Goal: Task Accomplishment & Management: Complete application form

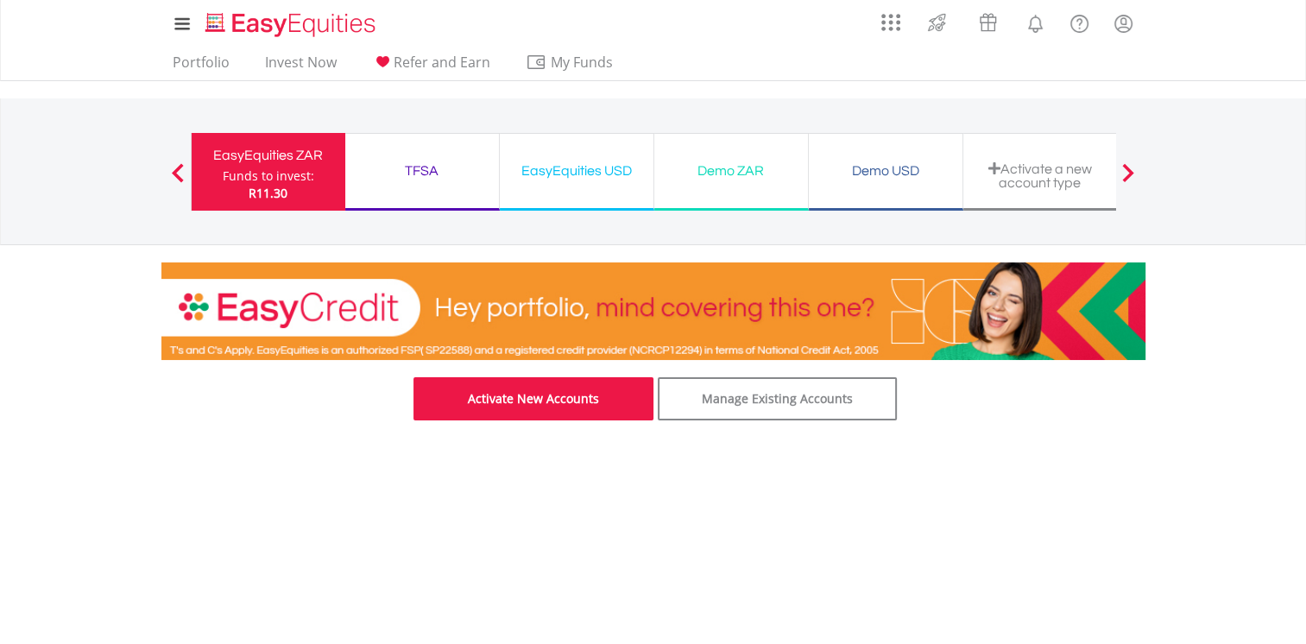
click at [521, 409] on link "Activate New Accounts" at bounding box center [533, 398] width 240 height 43
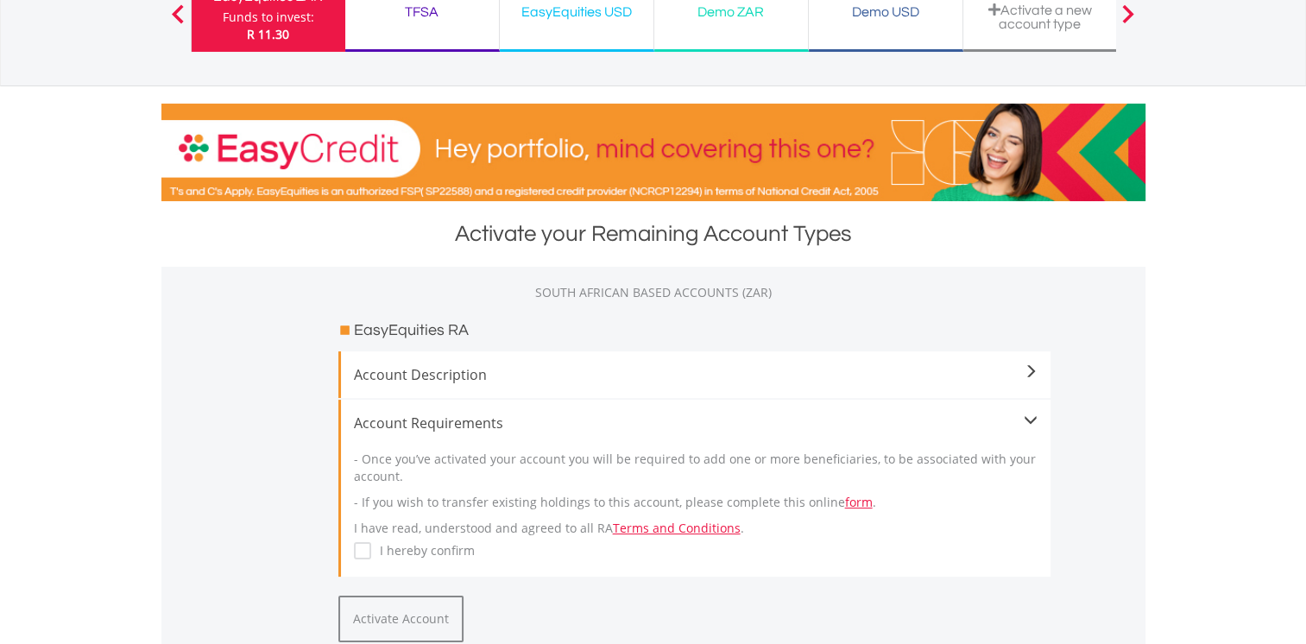
scroll to position [173, 0]
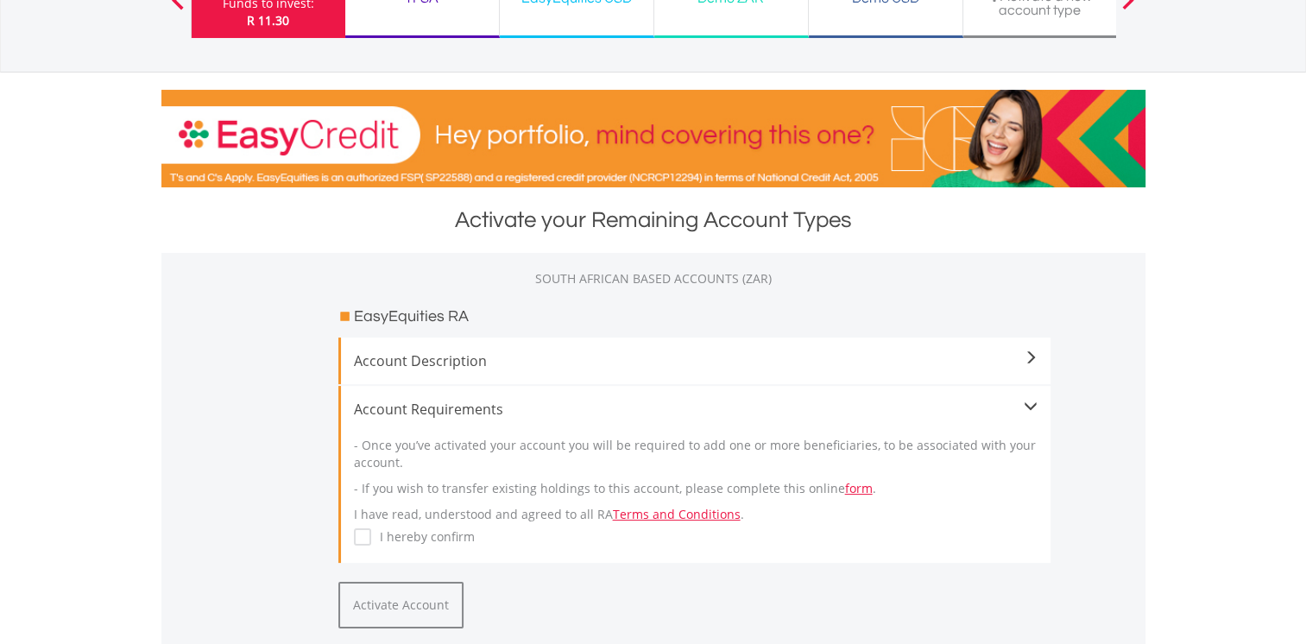
click at [776, 366] on span "Account Description" at bounding box center [695, 360] width 683 height 21
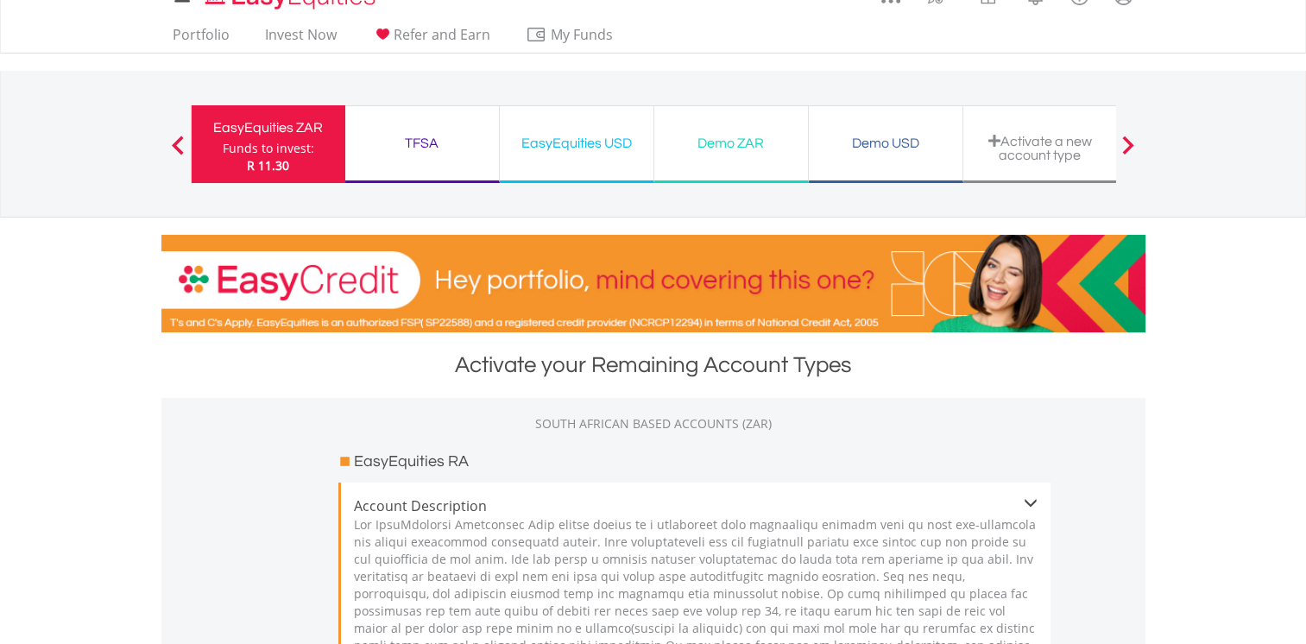
scroll to position [0, 0]
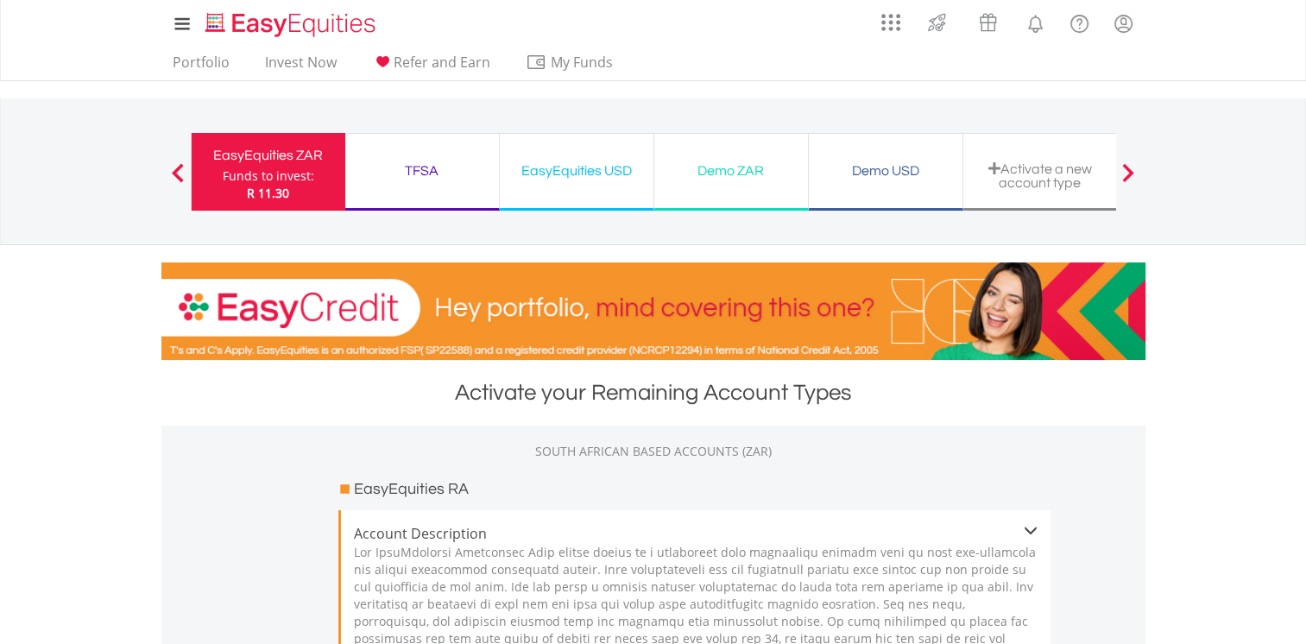
click at [1061, 175] on div "Activate a new account type" at bounding box center [1039, 175] width 133 height 28
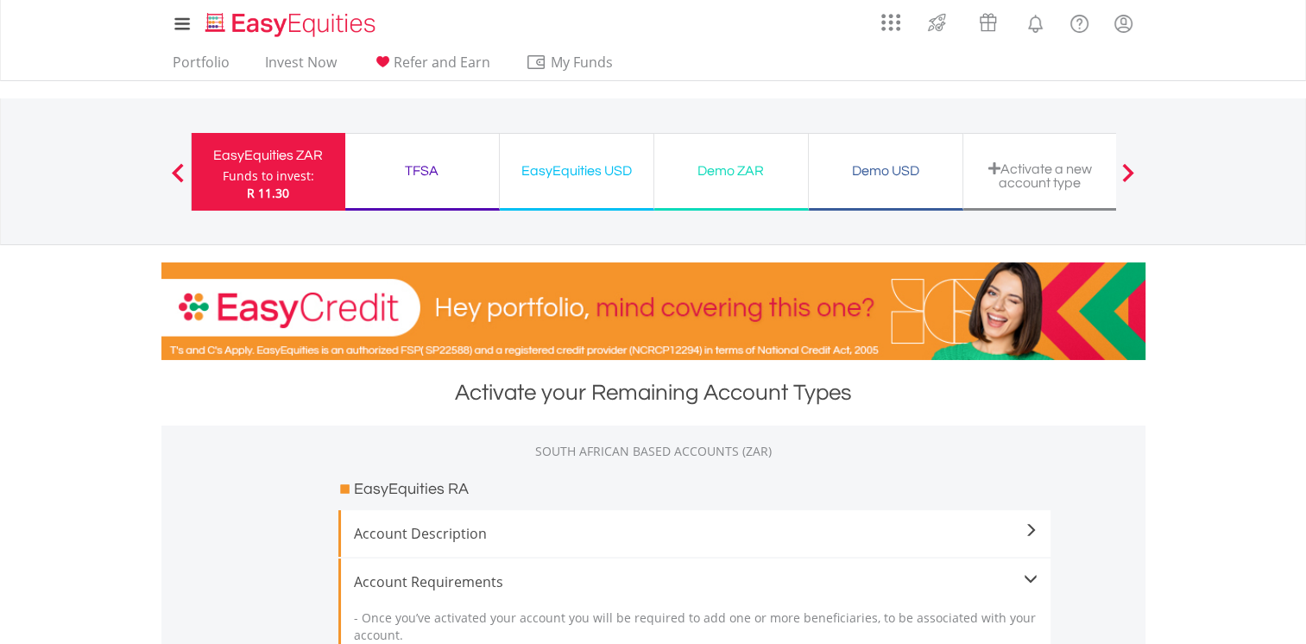
click at [1015, 174] on div "Activate a new account type" at bounding box center [1039, 175] width 133 height 28
click at [1129, 170] on span at bounding box center [1128, 172] width 12 height 19
click at [1080, 22] on lord-icon "FAQ's and Support" at bounding box center [1079, 24] width 22 height 22
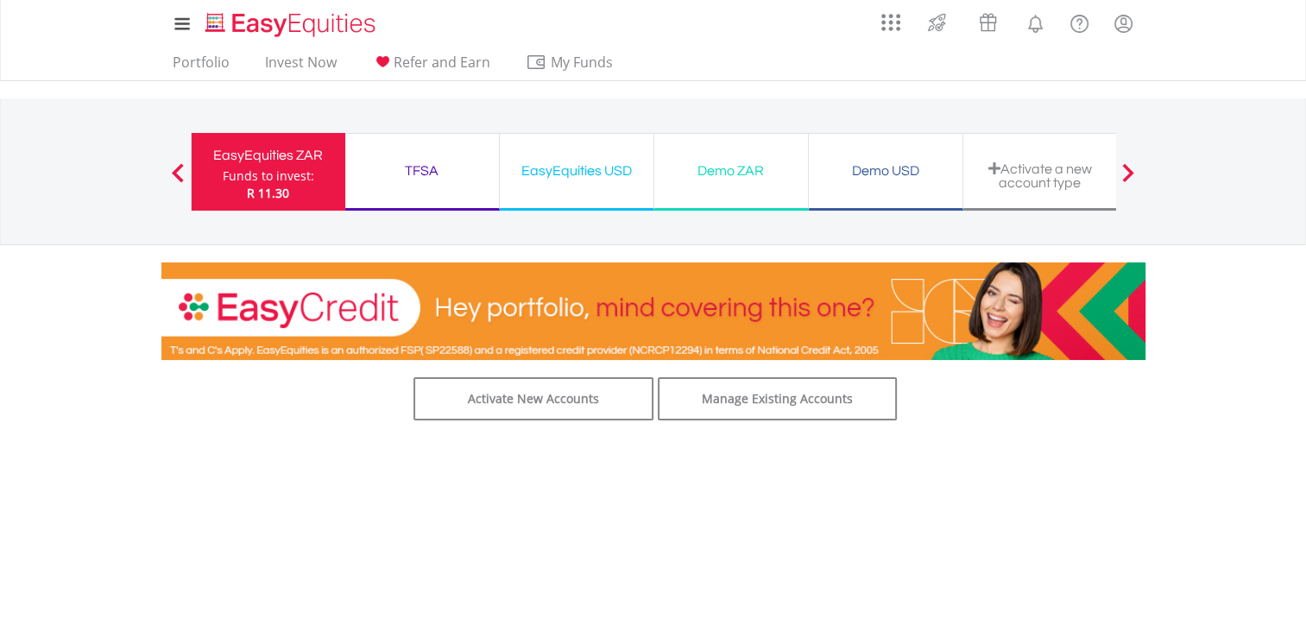
click at [1025, 159] on div "Activate a new account type" at bounding box center [1040, 172] width 154 height 78
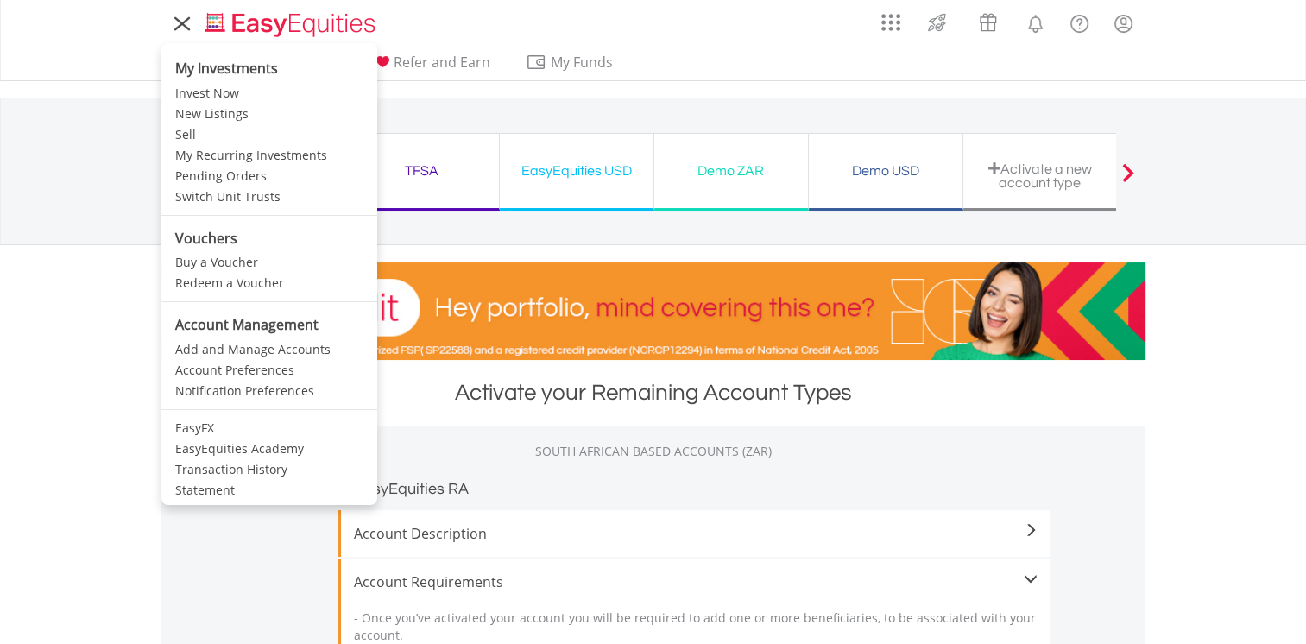
click at [183, 25] on icon at bounding box center [182, 24] width 14 height 14
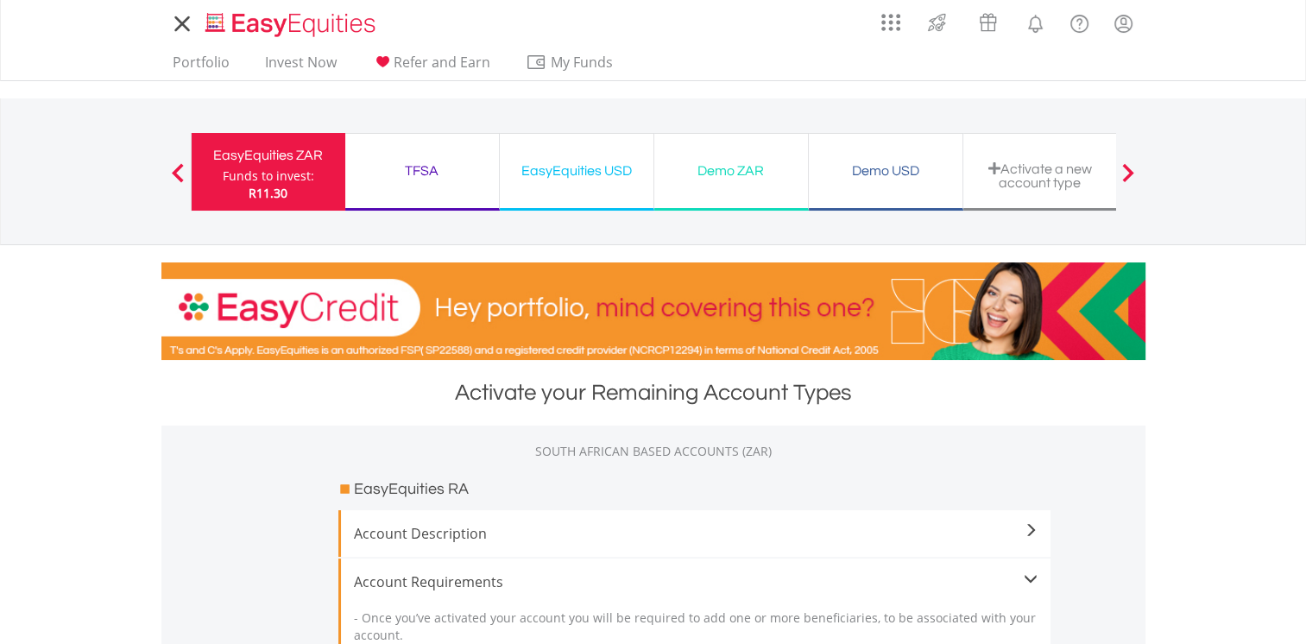
click at [183, 25] on icon at bounding box center [181, 23] width 13 height 13
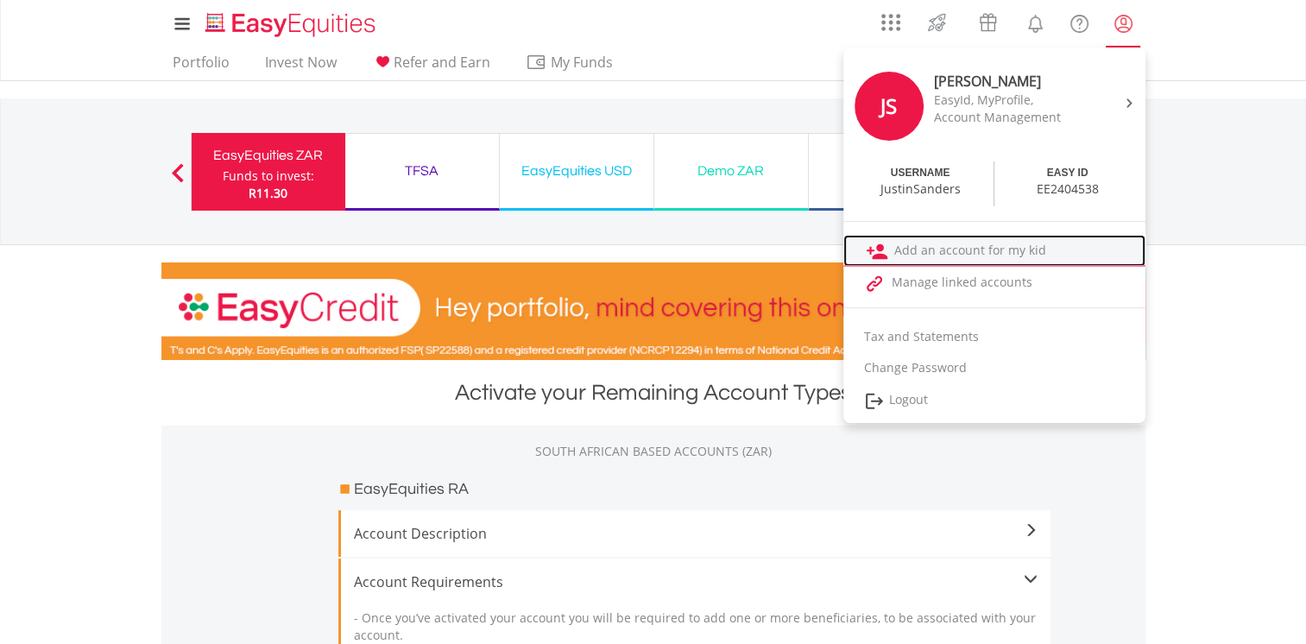
click at [1053, 252] on link "Add an account for my kid" at bounding box center [994, 251] width 302 height 32
